Goal: Check status: Check status

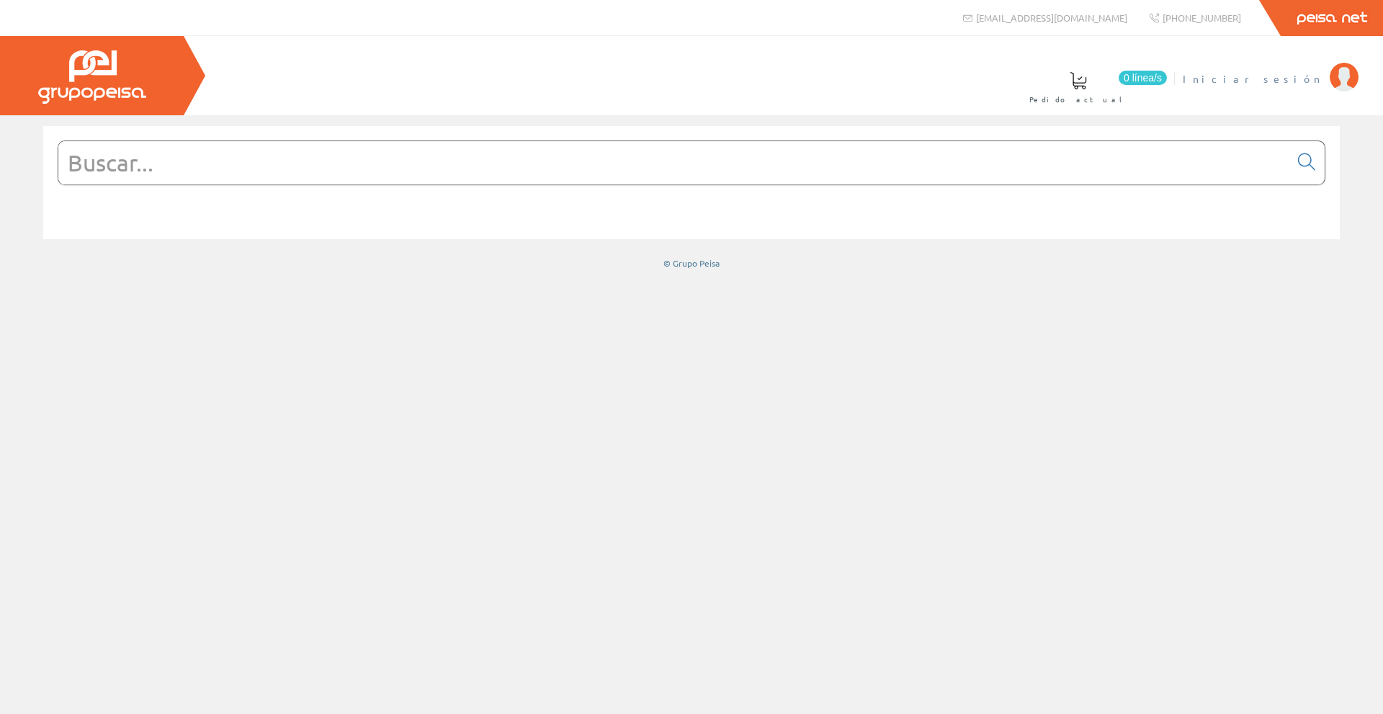
click at [1286, 81] on span "Iniciar sesión" at bounding box center [1253, 78] width 140 height 14
click at [1331, 104] on li "[PERSON_NAME] CONSULTORES SLL Mi cuenta Mis datos Mis ofertas Mis pedidos Mis a…" at bounding box center [1190, 87] width 344 height 55
click at [1285, 73] on font "[PERSON_NAME] CONSULTORES SLL" at bounding box center [1172, 78] width 301 height 13
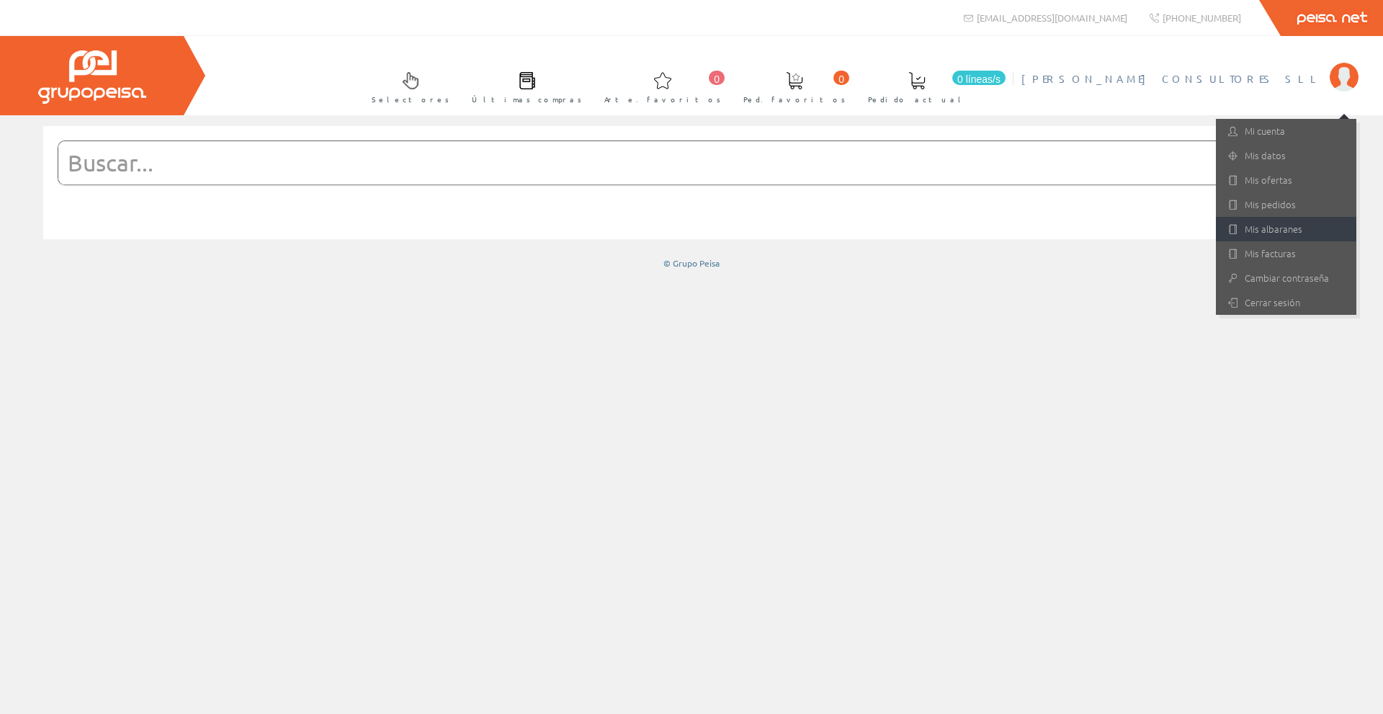
click at [1288, 222] on link "Mis albaranes" at bounding box center [1286, 229] width 140 height 24
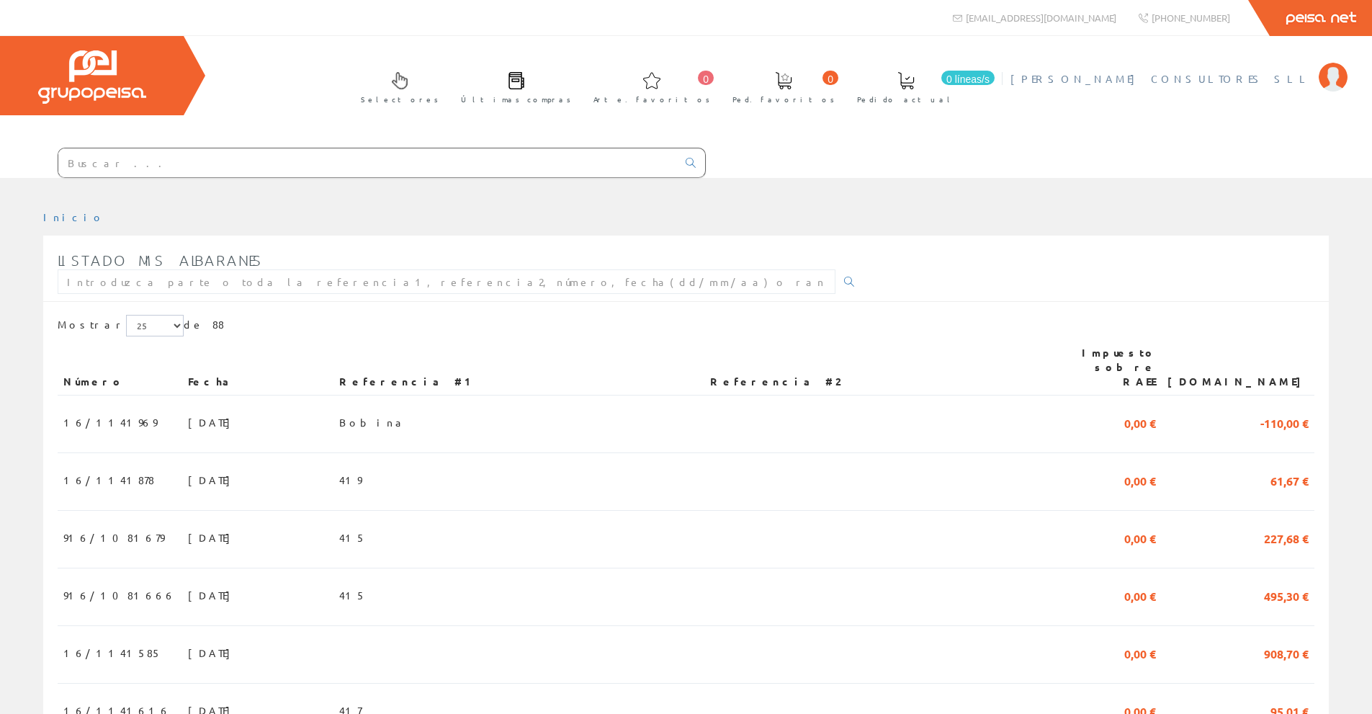
click at [1305, 77] on font "[PERSON_NAME] CONSULTORES SLL" at bounding box center [1161, 78] width 301 height 13
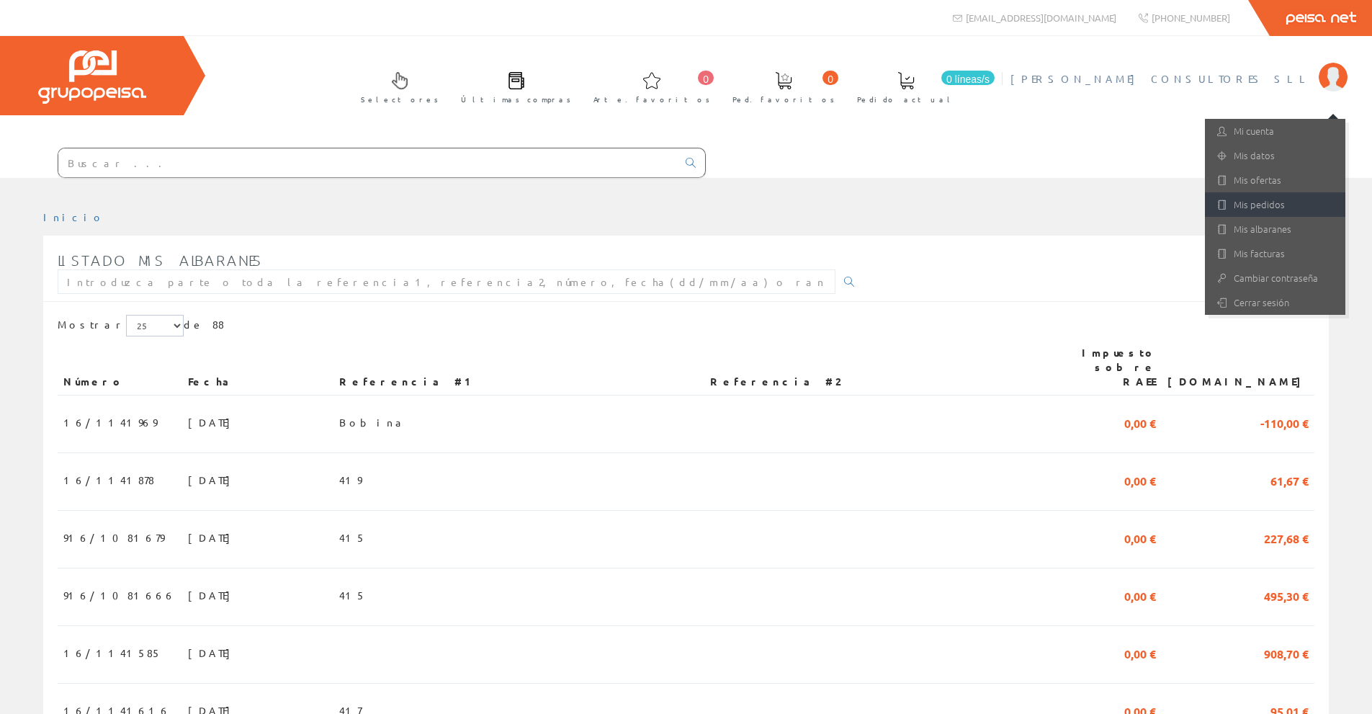
click at [1273, 205] on font "Mis pedidos" at bounding box center [1259, 204] width 51 height 14
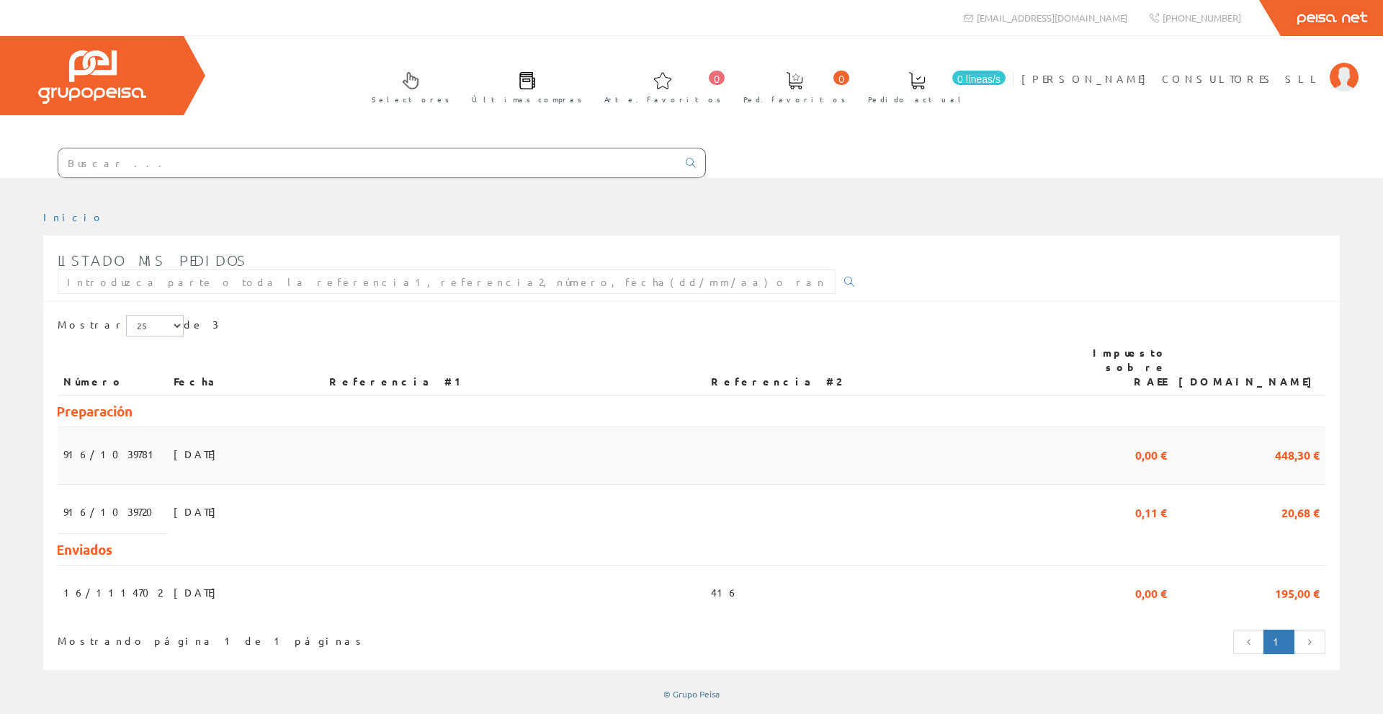
click at [123, 447] on font "916/1039781" at bounding box center [111, 453] width 97 height 13
